Goal: Navigation & Orientation: Find specific page/section

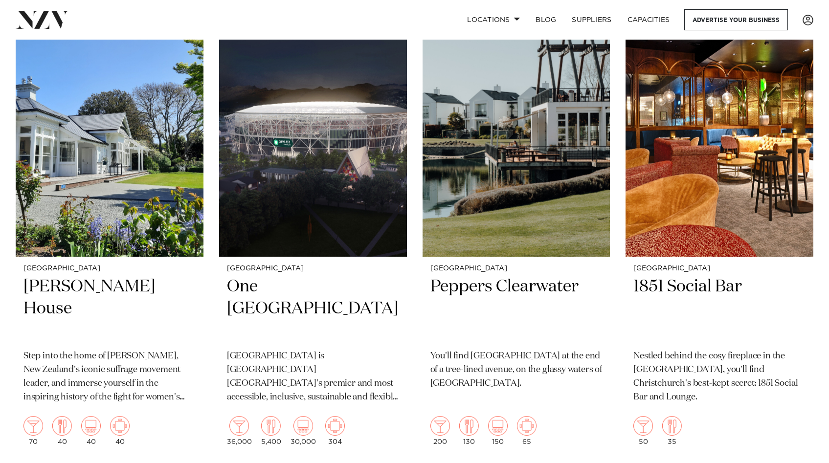
scroll to position [1830, 0]
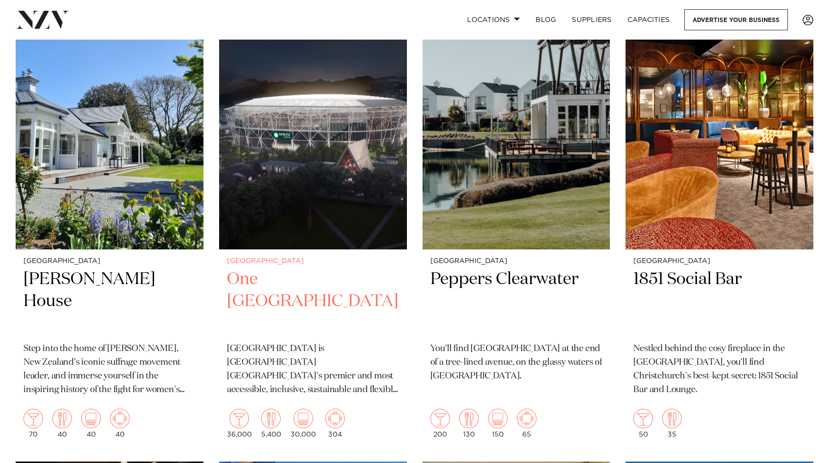
click at [262, 282] on h2 "One New Zealand Stadium" at bounding box center [313, 301] width 172 height 66
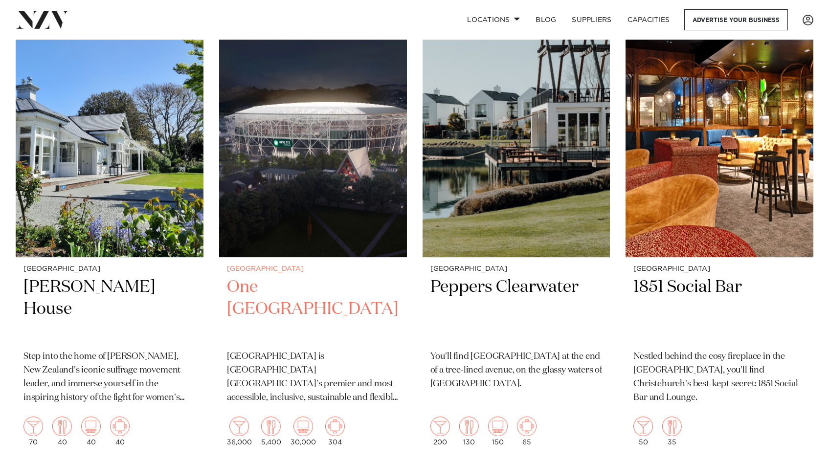
click at [388, 284] on h2 "One New Zealand Stadium" at bounding box center [313, 309] width 172 height 66
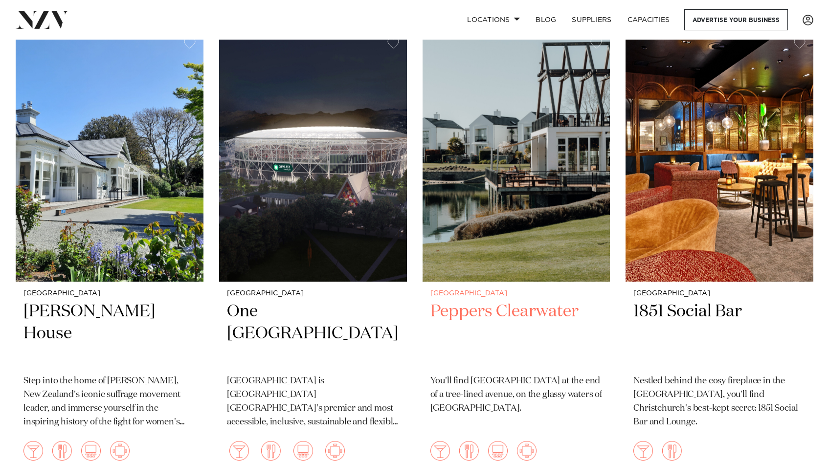
scroll to position [1795, 0]
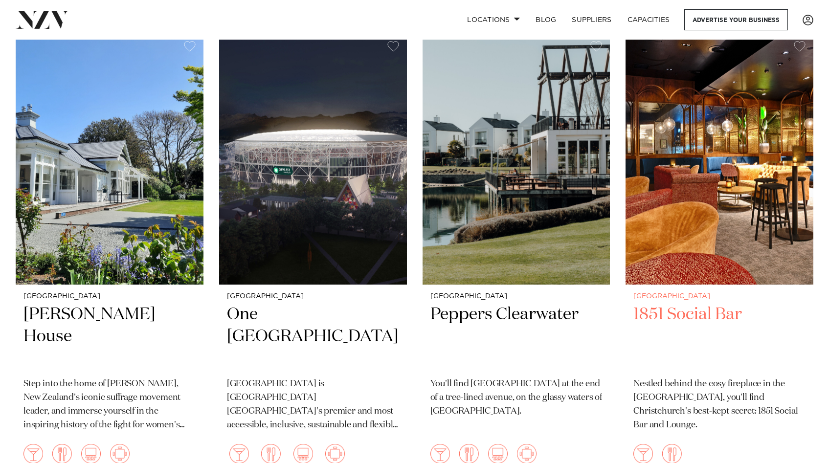
click at [685, 249] on img at bounding box center [719, 159] width 188 height 252
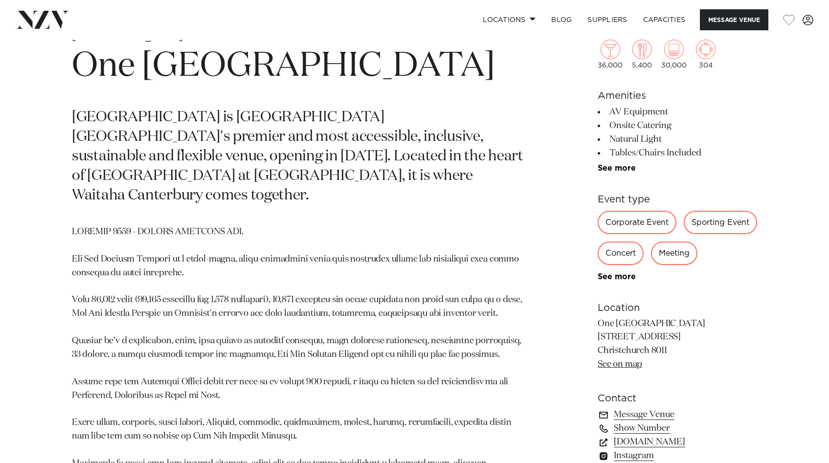
scroll to position [439, 0]
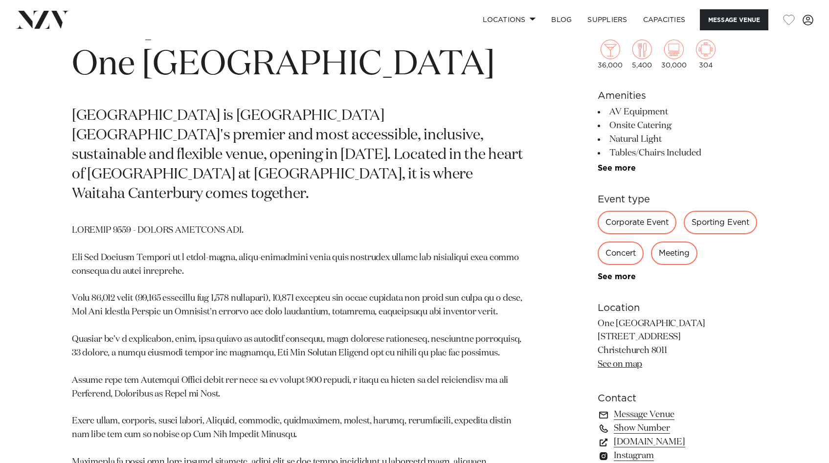
click at [651, 265] on div "Meeting" at bounding box center [674, 253] width 46 height 23
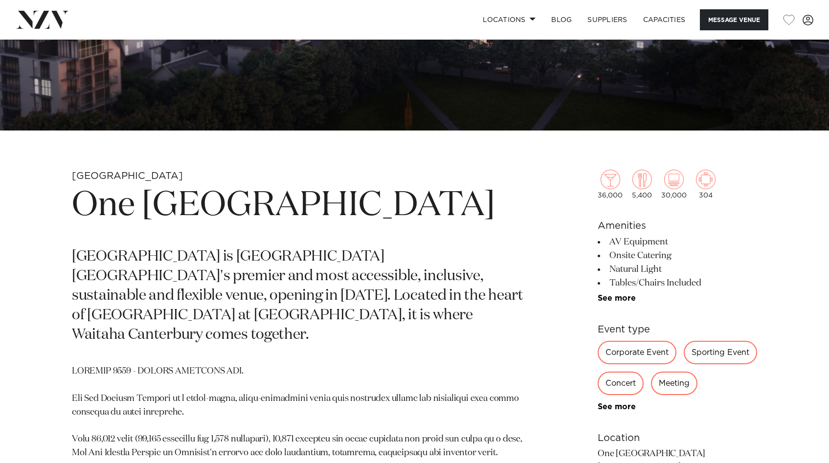
scroll to position [0, 0]
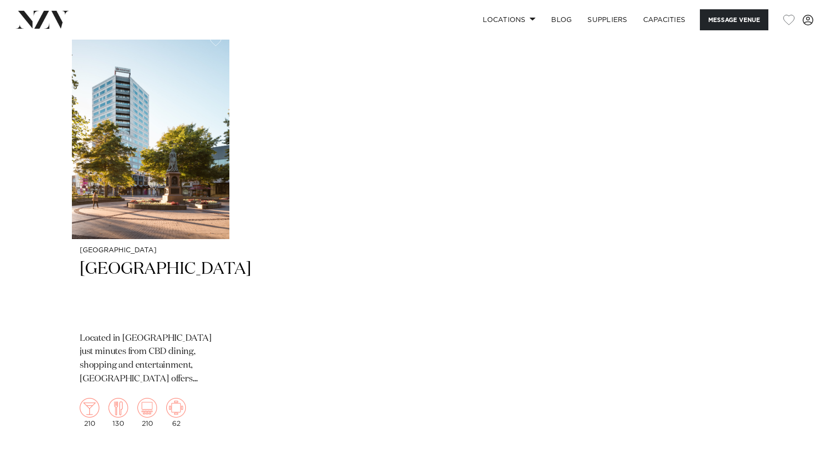
scroll to position [1528, 0]
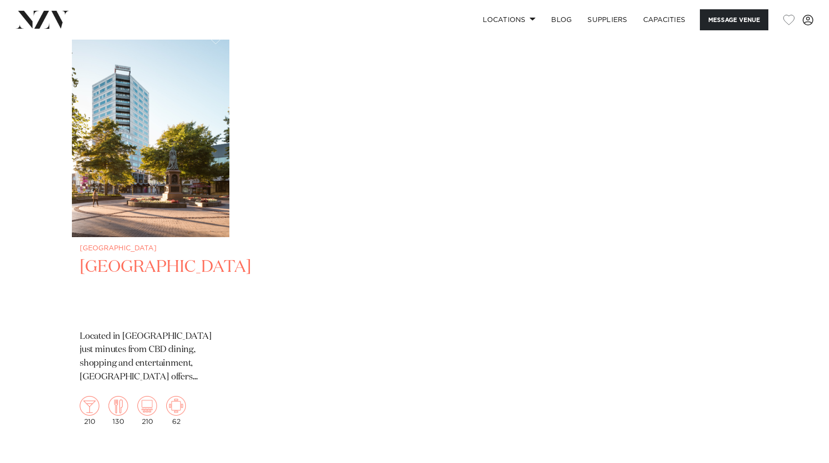
click at [148, 142] on img "1 / 1" at bounding box center [150, 131] width 157 height 211
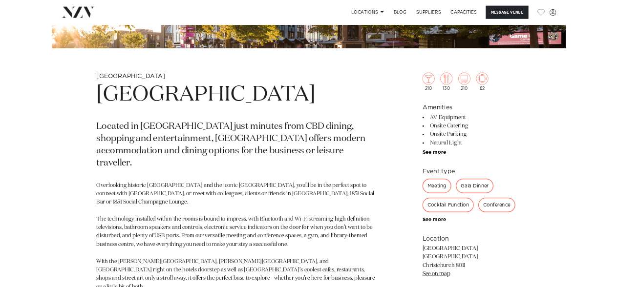
scroll to position [318, 0]
